Goal: Information Seeking & Learning: Check status

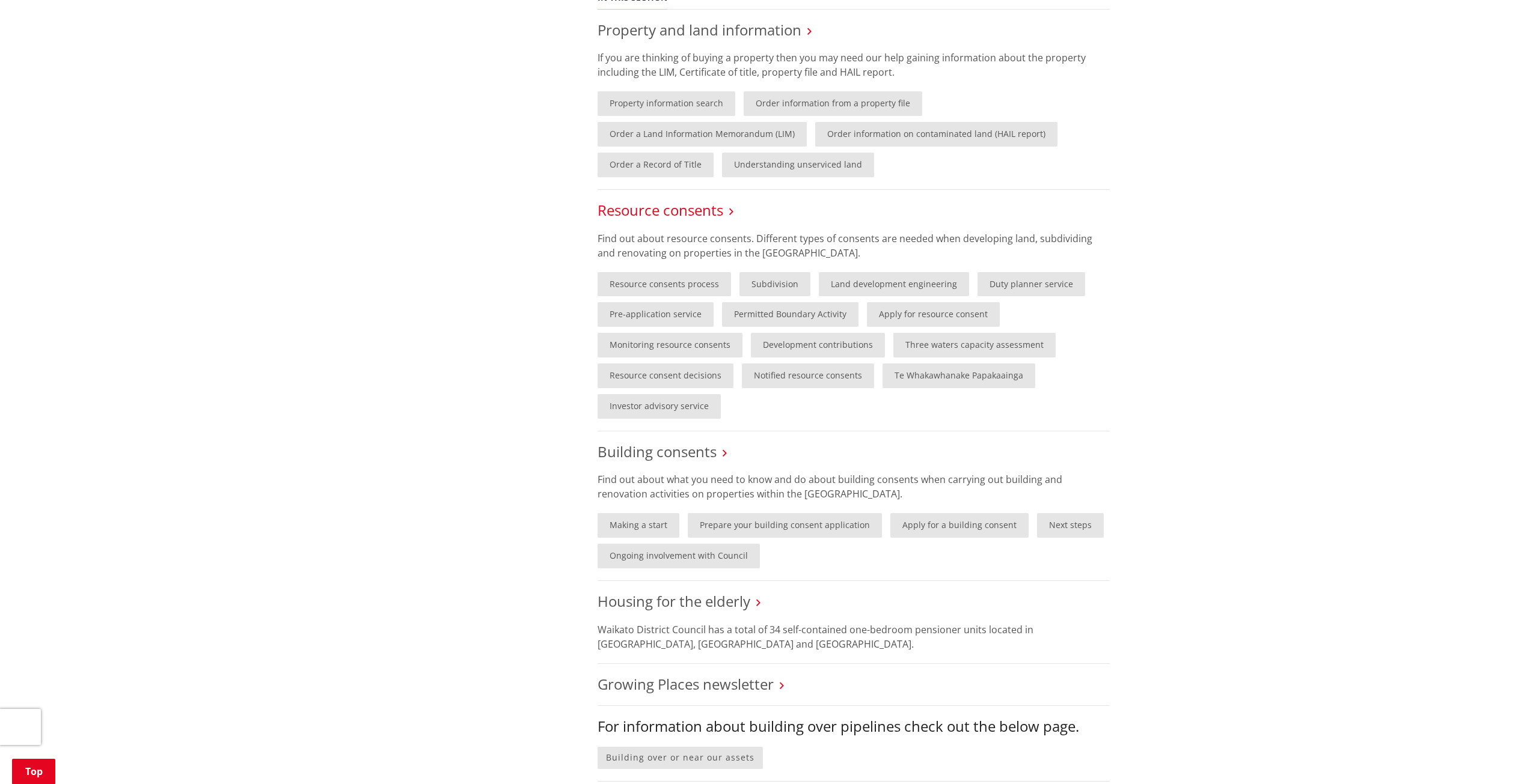
scroll to position [601, 0]
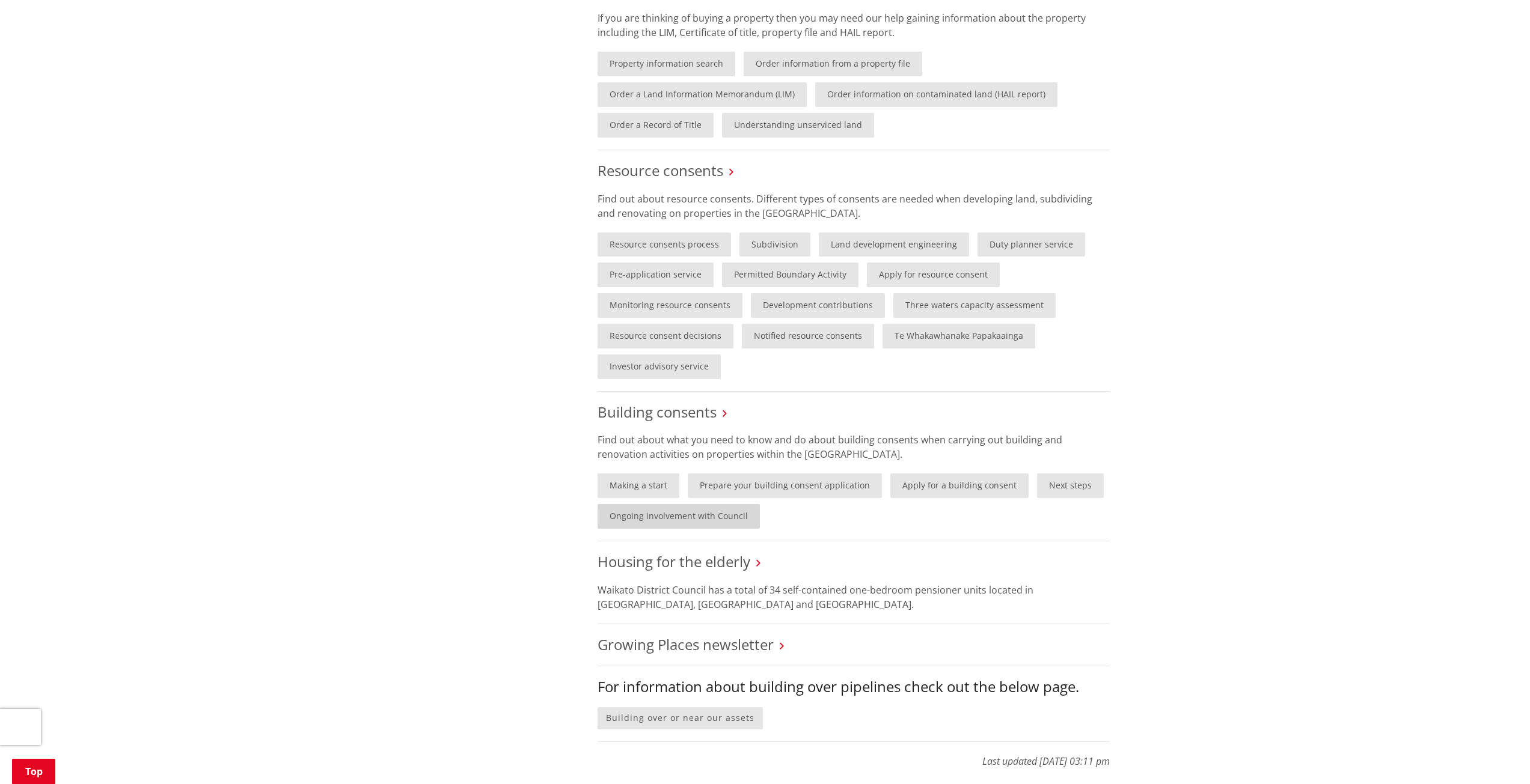
click at [679, 516] on link "Ongoing involvement with Council" at bounding box center [679, 516] width 163 height 25
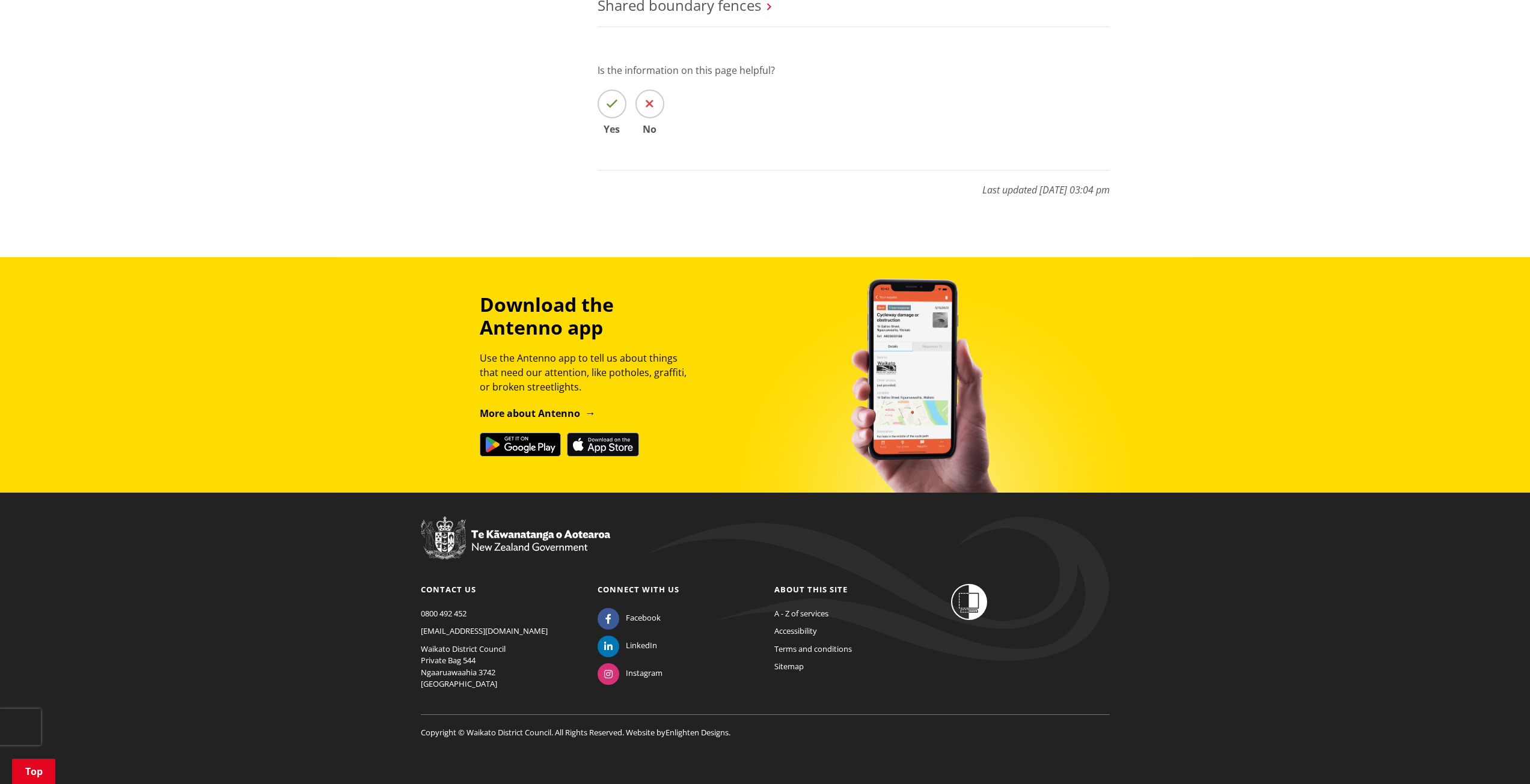
scroll to position [552, 0]
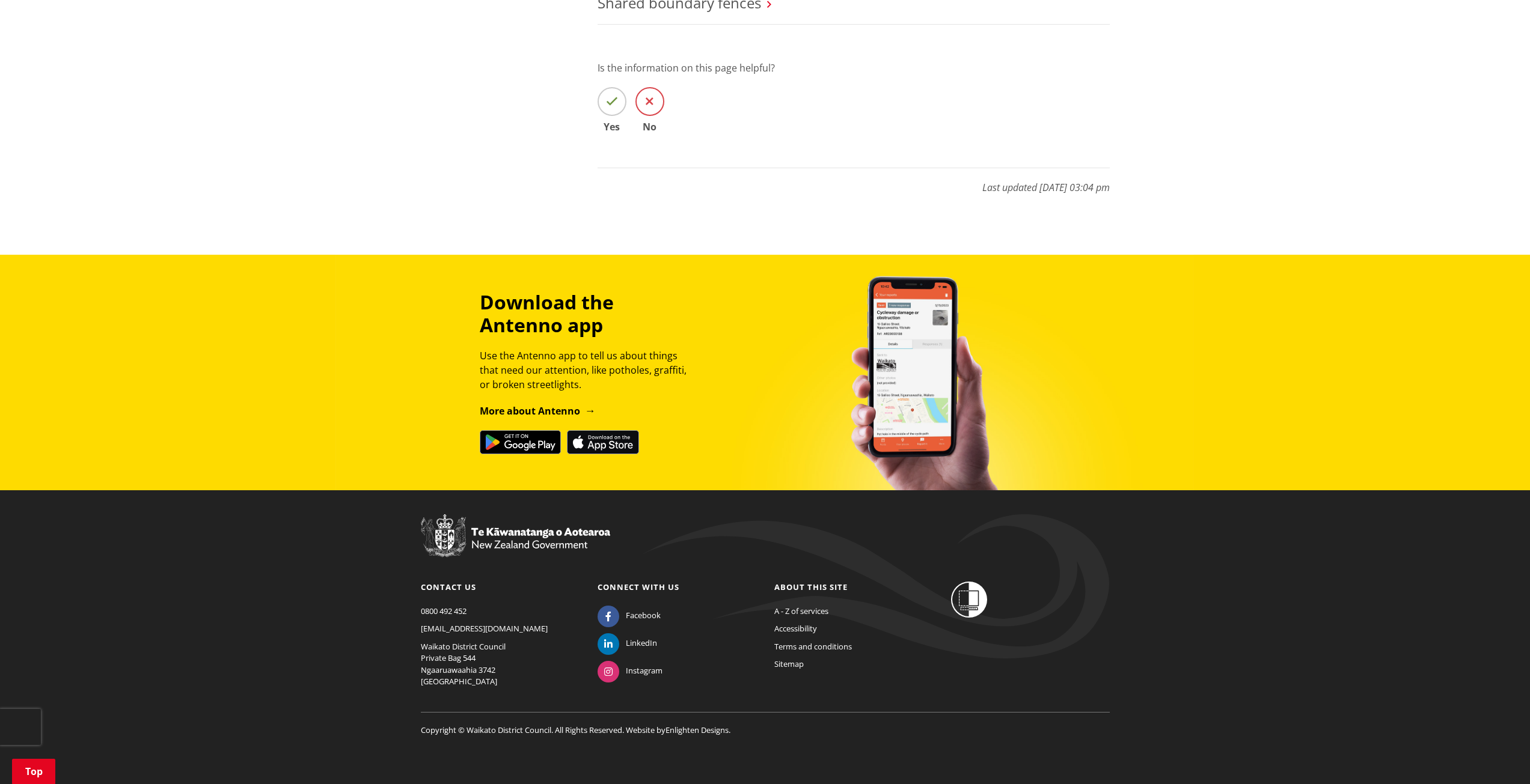
click at [660, 104] on span at bounding box center [650, 101] width 29 height 29
click at [0, 0] on input "No" at bounding box center [0, 0] width 0 height 0
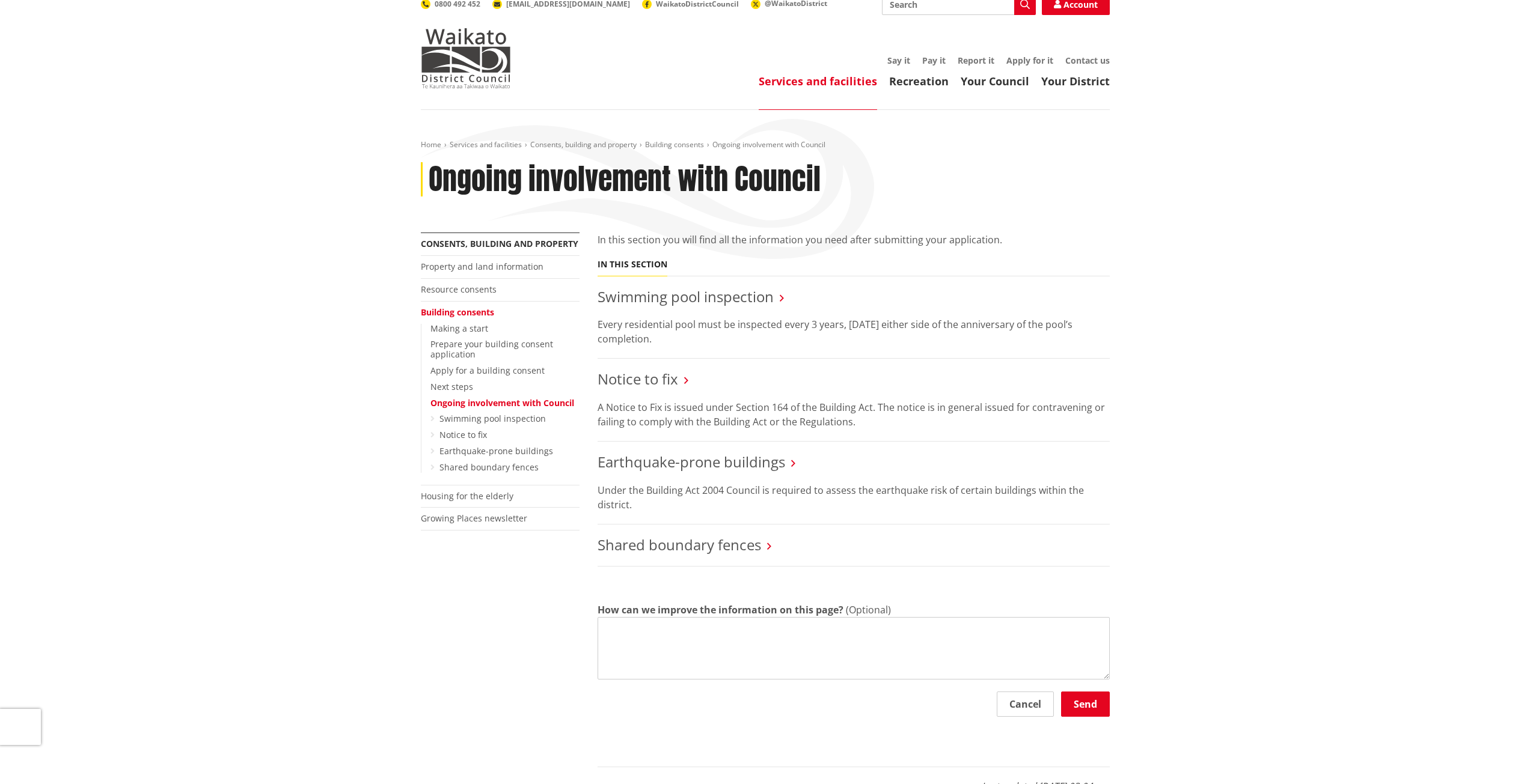
scroll to position [0, 0]
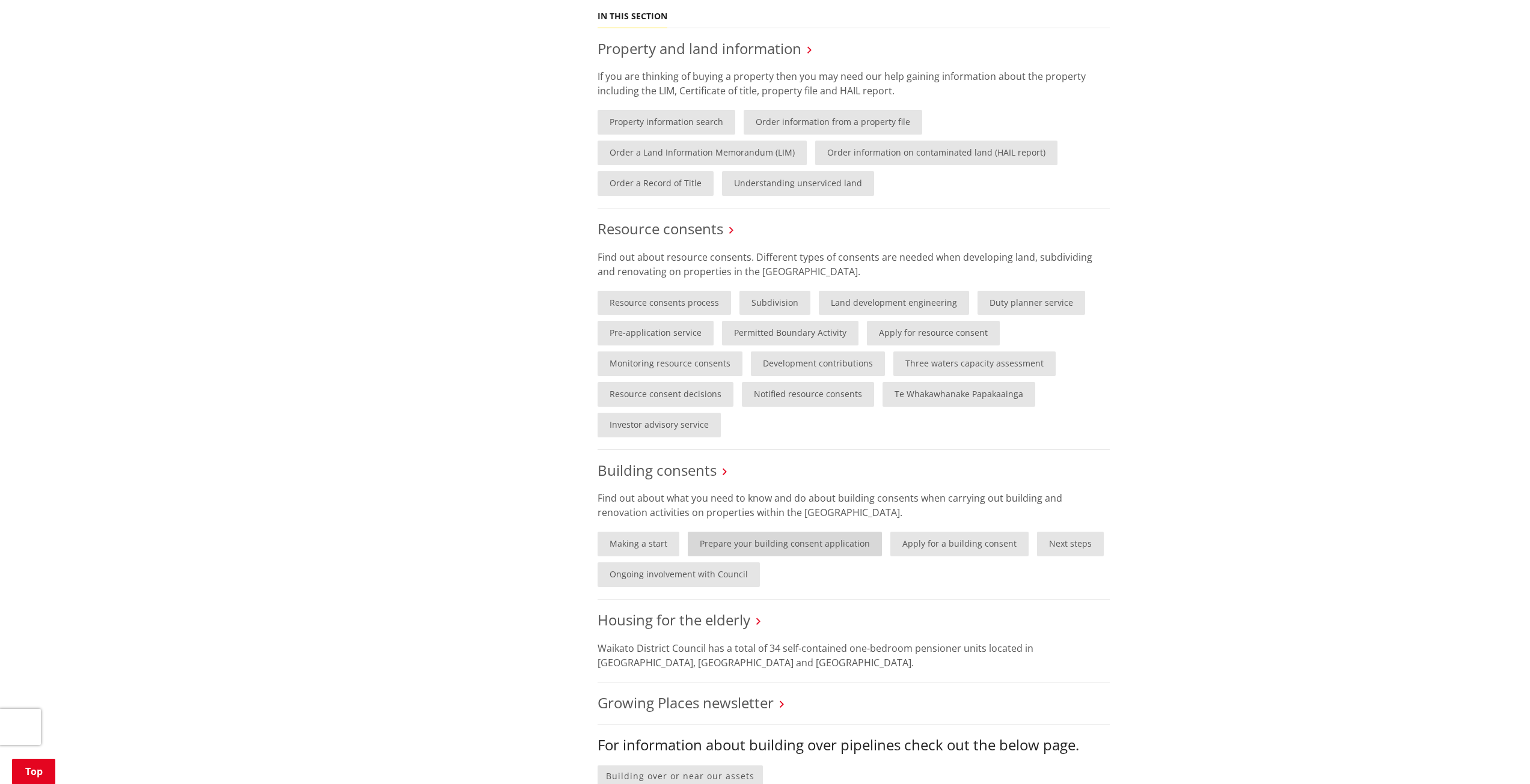
scroll to position [544, 0]
click at [943, 542] on link "Apply for a building consent" at bounding box center [959, 543] width 138 height 25
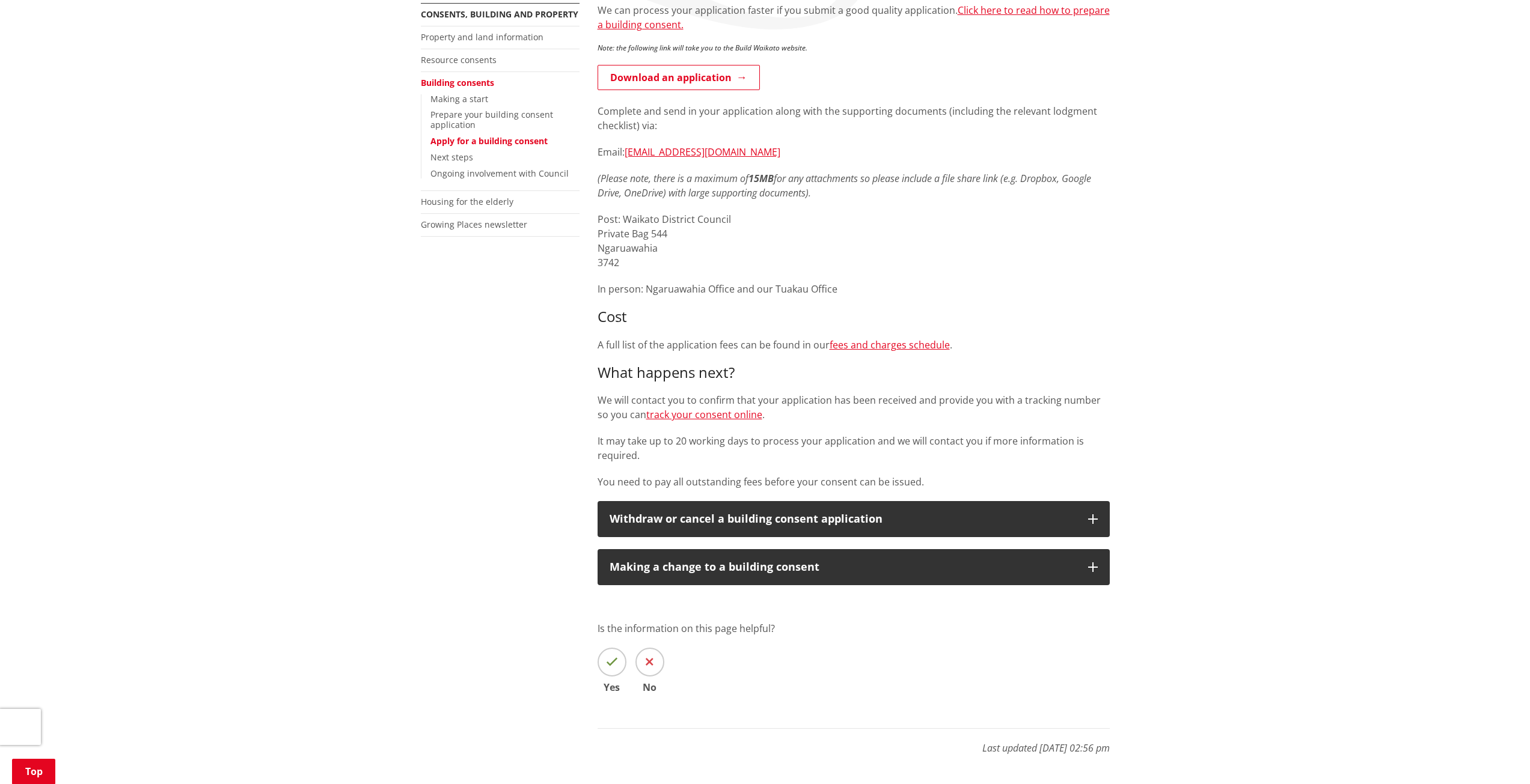
scroll to position [240, 0]
click at [694, 414] on link "track your consent online" at bounding box center [704, 414] width 116 height 13
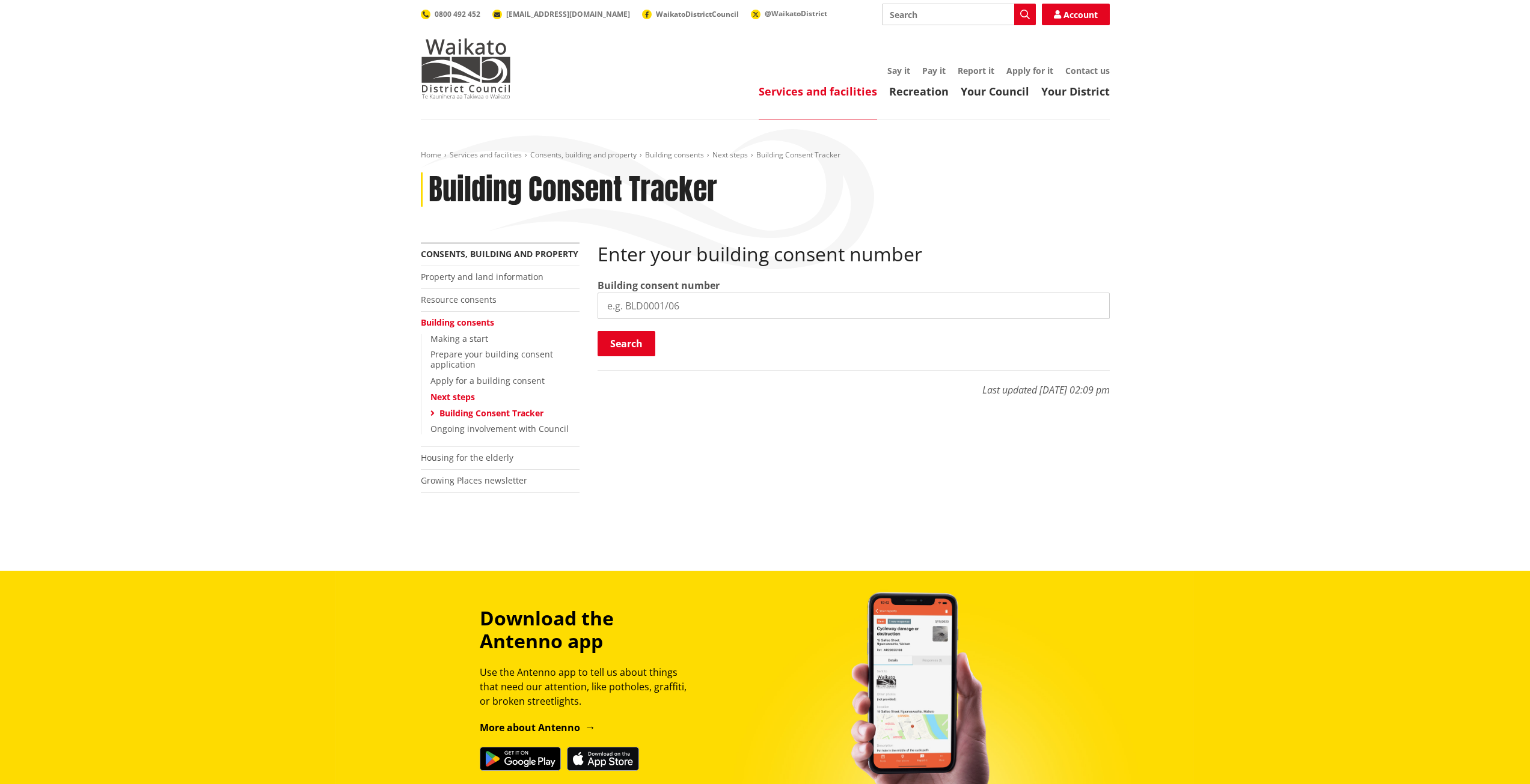
click at [691, 307] on input "search" at bounding box center [854, 306] width 512 height 27
click at [650, 309] on input "search" at bounding box center [854, 306] width 512 height 27
paste input "BLD0004/26"
type input "BLD0004/26"
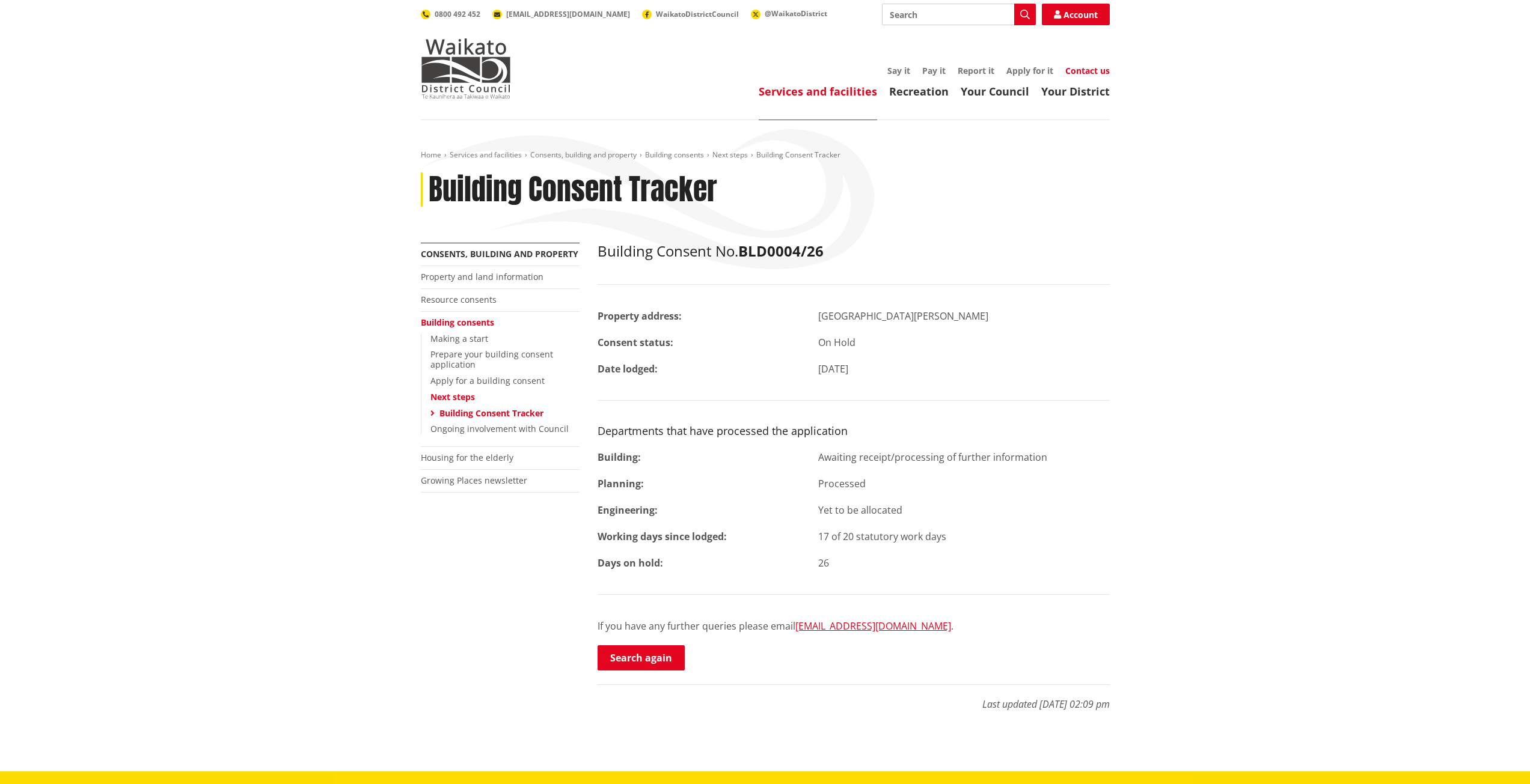
click at [1101, 67] on link "Contact us" at bounding box center [1088, 70] width 45 height 11
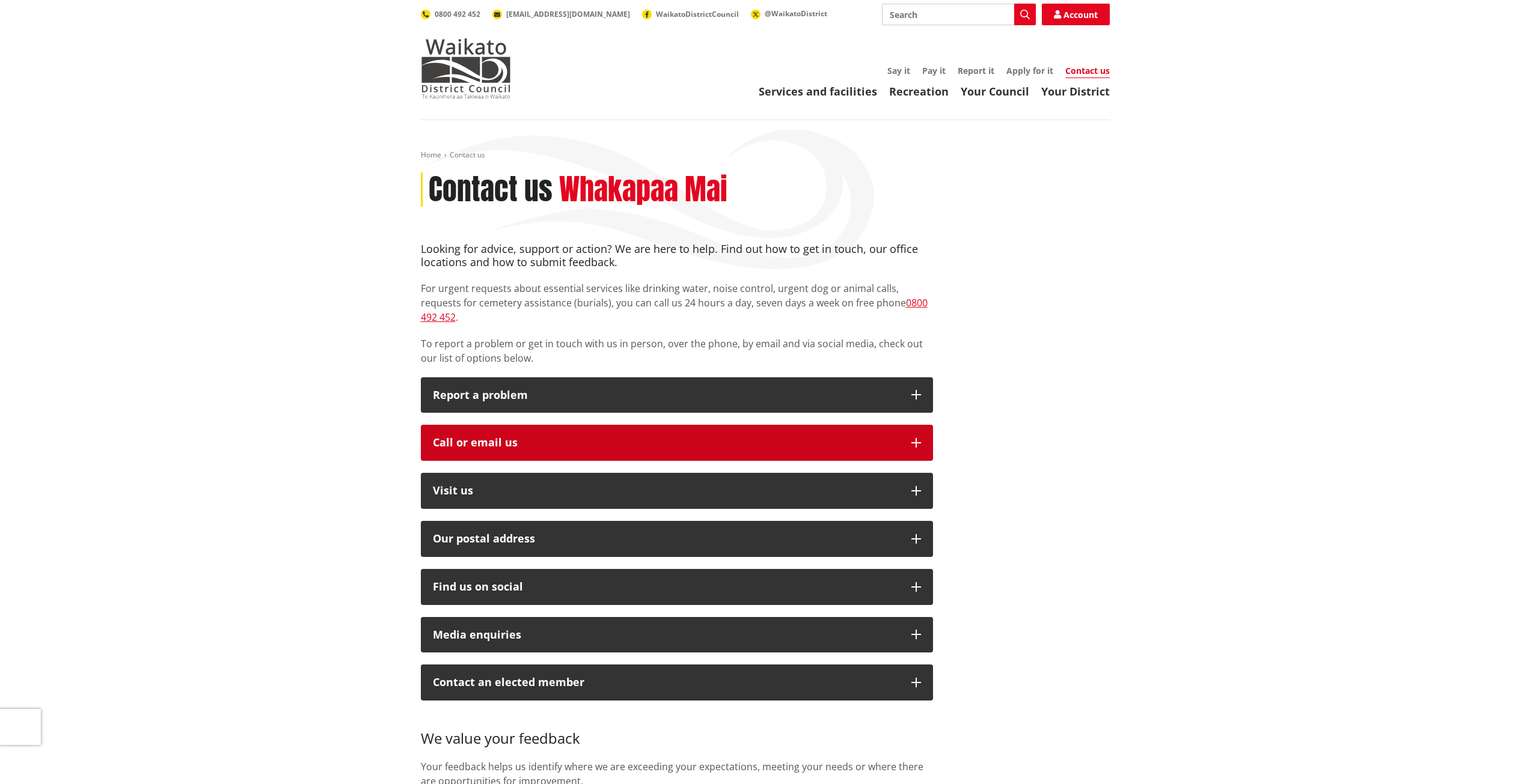
click at [915, 438] on icon "button" at bounding box center [916, 443] width 9 height 9
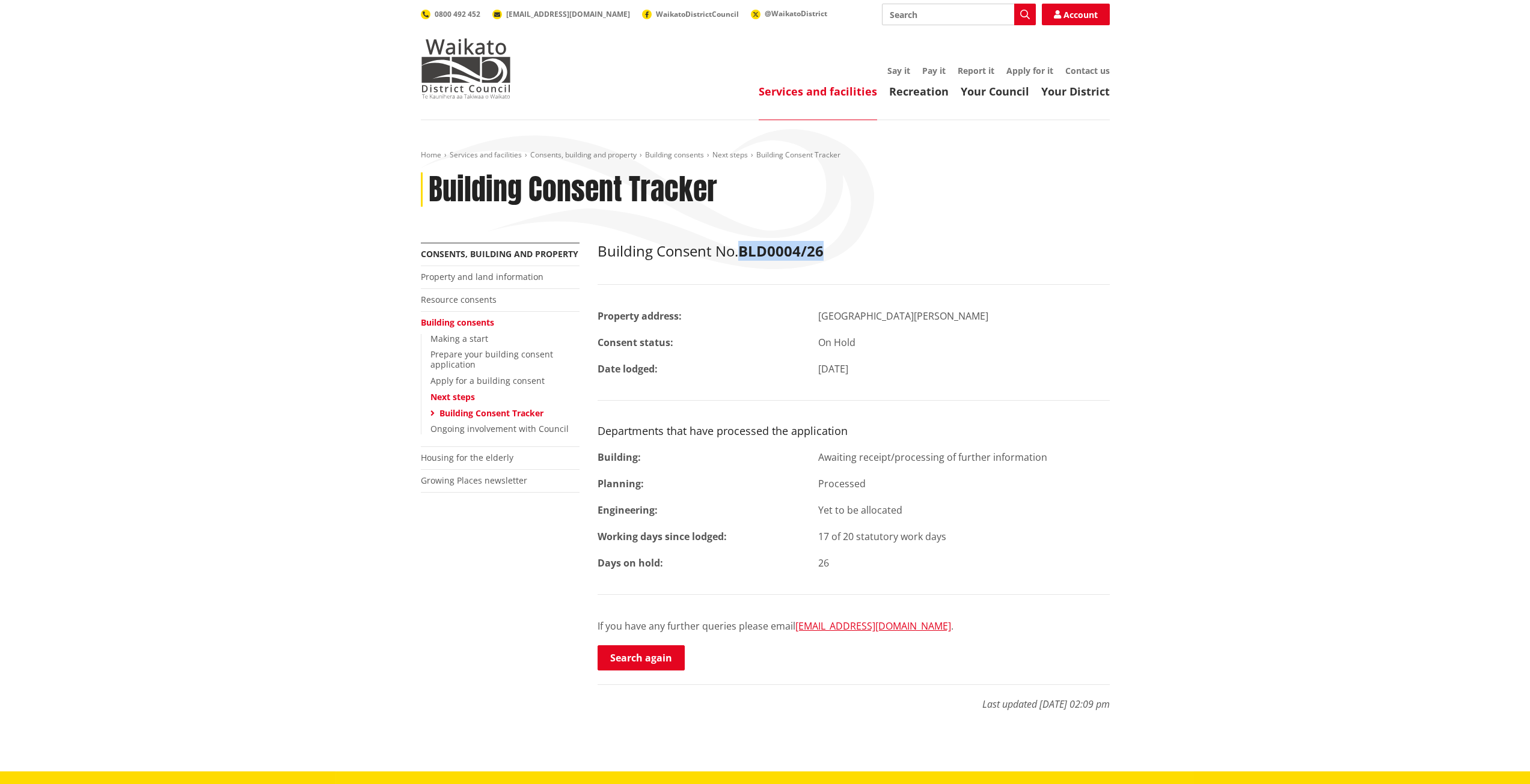
drag, startPoint x: 746, startPoint y: 252, endPoint x: 826, endPoint y: 248, distance: 80.1
click at [826, 248] on h2 "Building Consent No. BLD0004/26" at bounding box center [854, 251] width 512 height 17
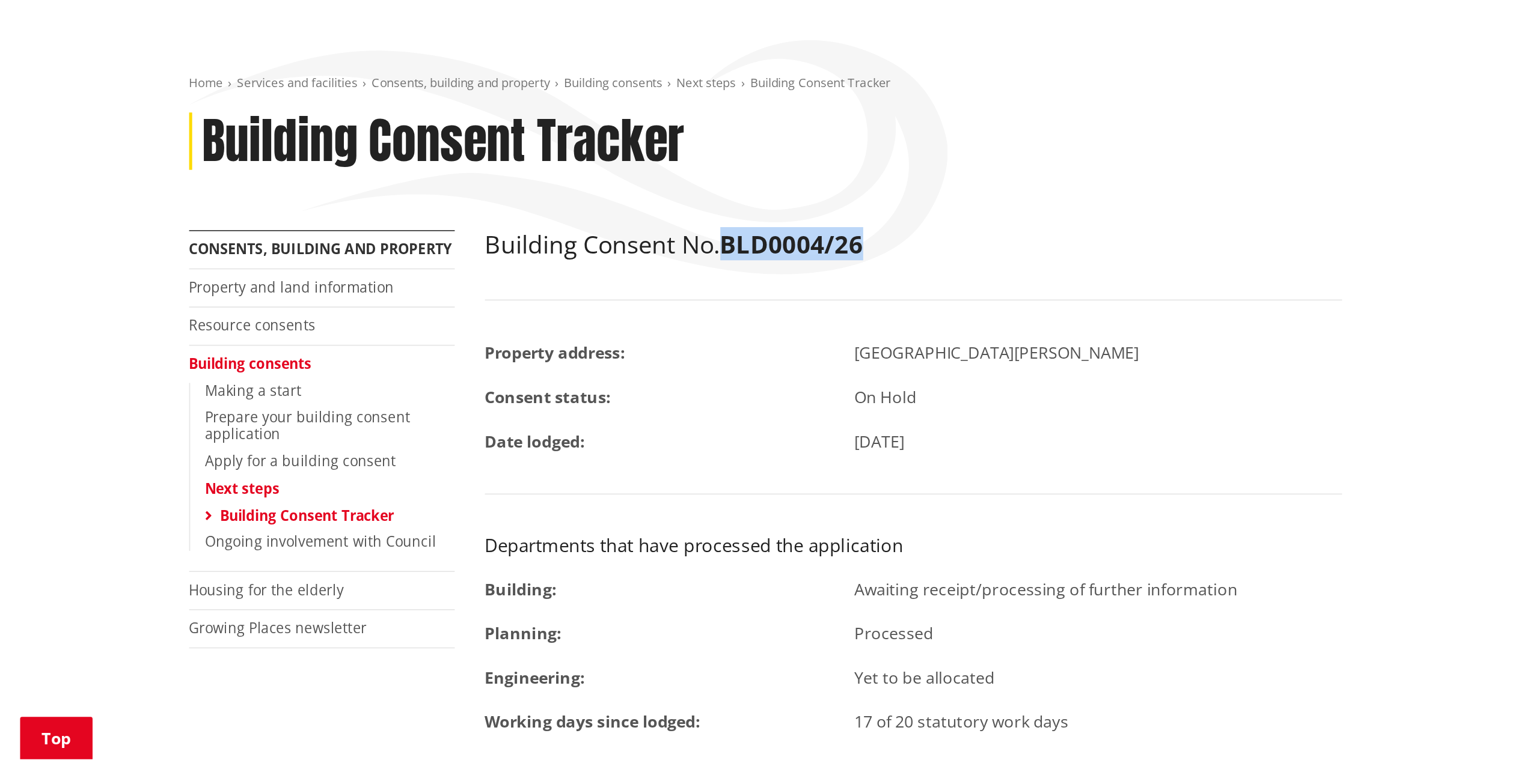
scroll to position [181, 0]
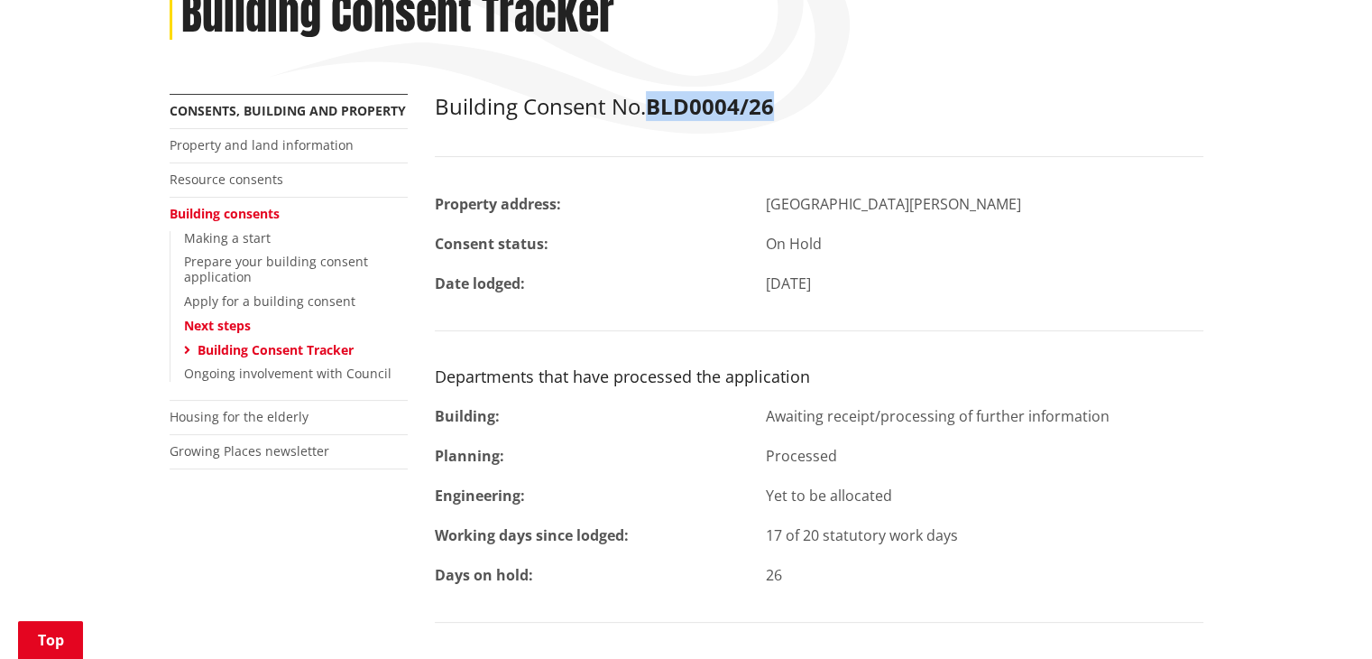
click at [660, 100] on strong "BLD0004/26" at bounding box center [710, 106] width 128 height 30
drag, startPoint x: 651, startPoint y: 104, endPoint x: 805, endPoint y: 120, distance: 154.2
click at [805, 120] on div "Building Consent No. BLD0004/26 Property address: [GEOGRAPHIC_DATA][PERSON_NAME…" at bounding box center [819, 416] width 769 height 644
copy strong "BLD0004/26"
